Goal: Information Seeking & Learning: Learn about a topic

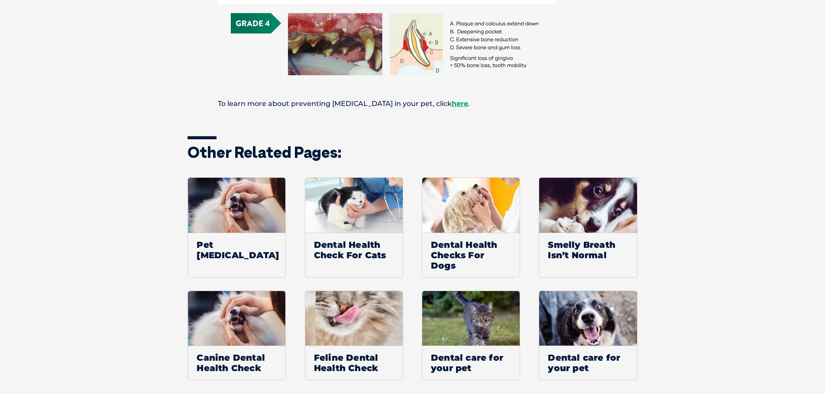
scroll to position [649, 0]
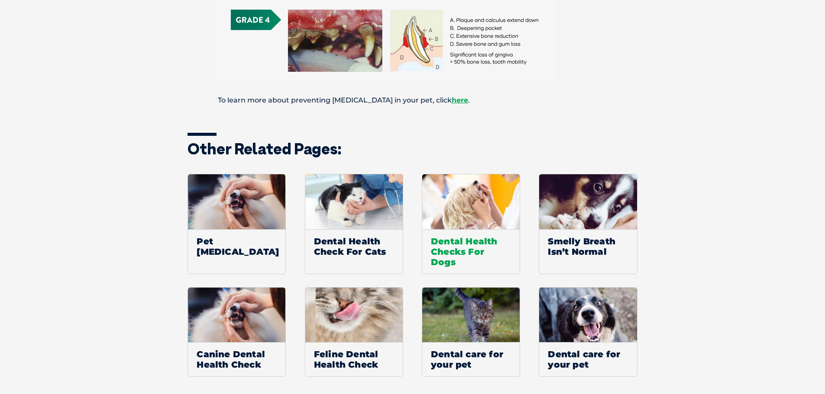
click at [454, 218] on img at bounding box center [470, 201] width 97 height 55
click at [371, 322] on img at bounding box center [353, 315] width 97 height 55
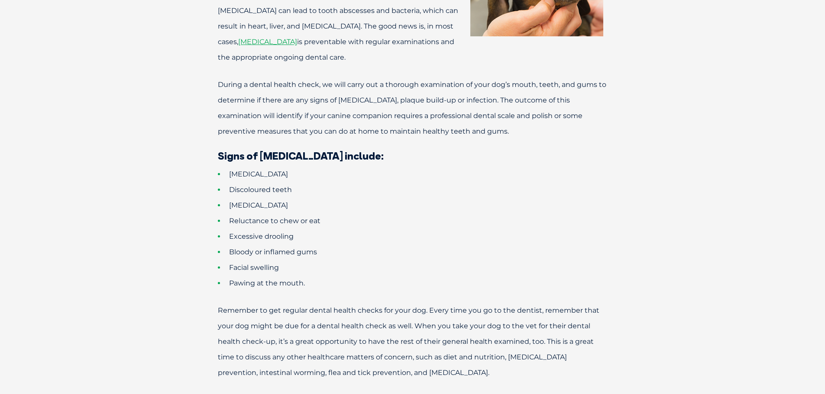
scroll to position [237, 0]
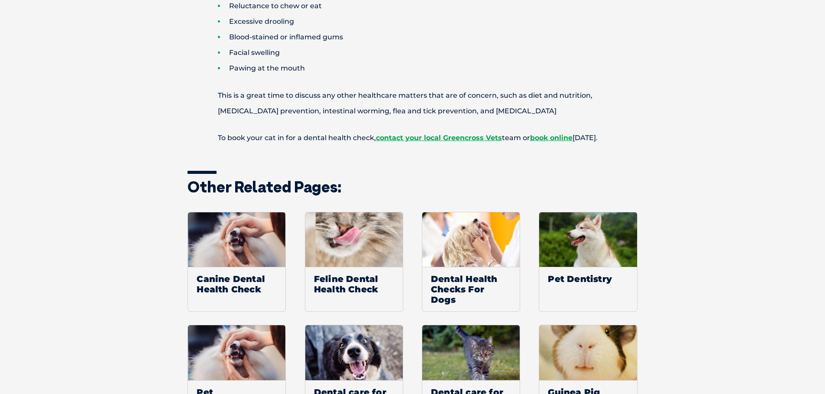
scroll to position [693, 0]
